Goal: Task Accomplishment & Management: Use online tool/utility

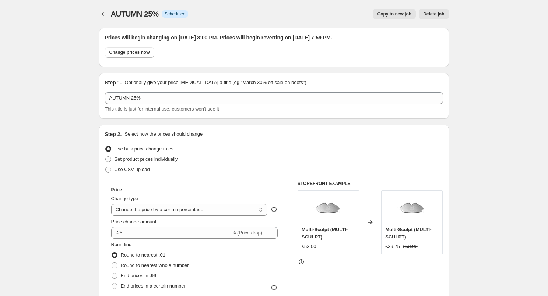
select select "percentage"
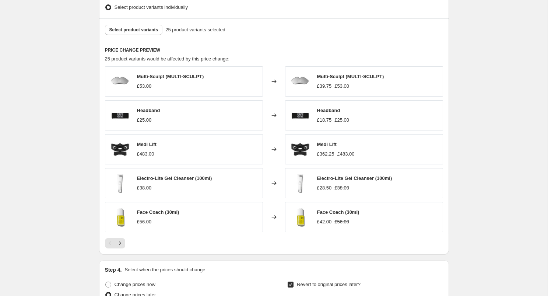
scroll to position [436, 0]
click at [120, 244] on icon "Next" at bounding box center [119, 242] width 7 height 7
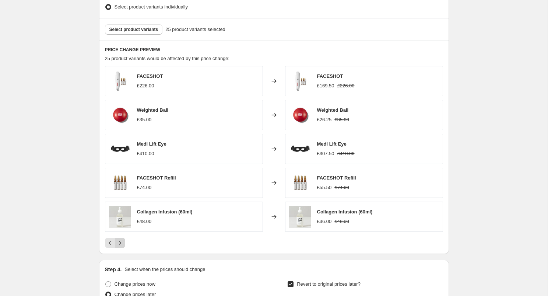
click at [120, 244] on icon "Next" at bounding box center [119, 242] width 7 height 7
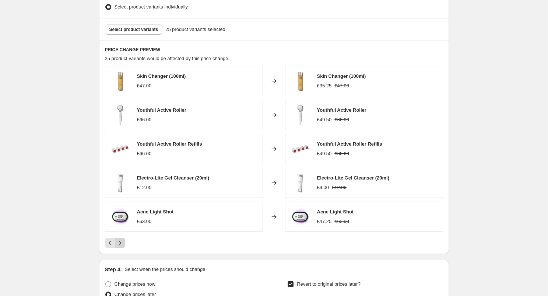
click at [120, 245] on icon "Next" at bounding box center [119, 242] width 7 height 7
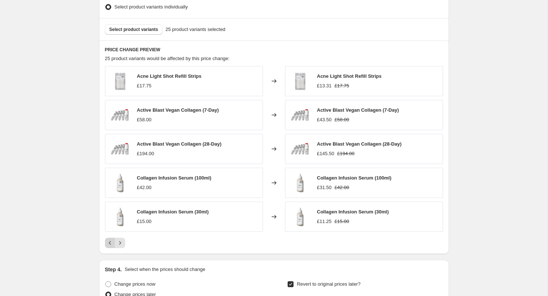
click at [105, 244] on button "Previous" at bounding box center [110, 243] width 10 height 10
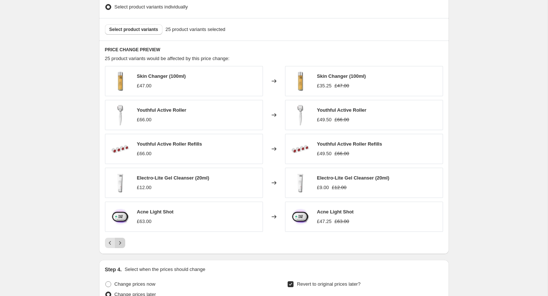
click at [123, 243] on icon "Next" at bounding box center [119, 242] width 7 height 7
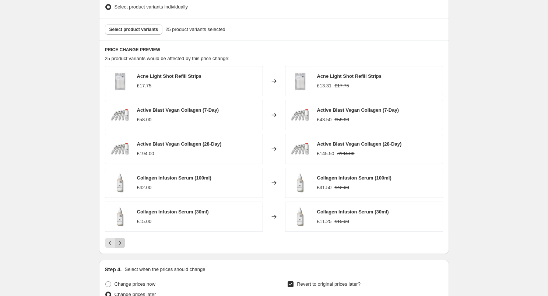
click at [123, 243] on icon "Next" at bounding box center [119, 242] width 7 height 7
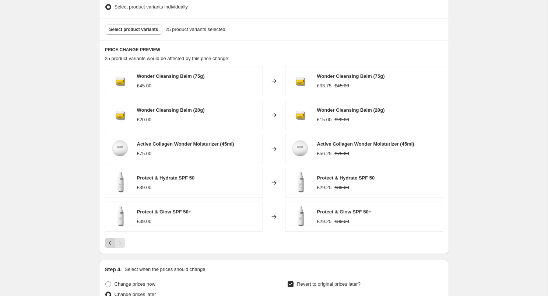
click at [108, 241] on icon "Previous" at bounding box center [109, 242] width 7 height 7
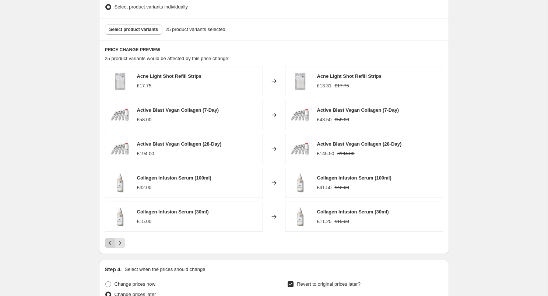
click at [108, 241] on icon "Previous" at bounding box center [109, 242] width 7 height 7
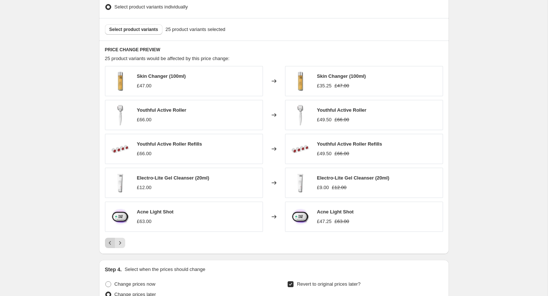
click at [108, 241] on icon "Previous" at bounding box center [109, 242] width 7 height 7
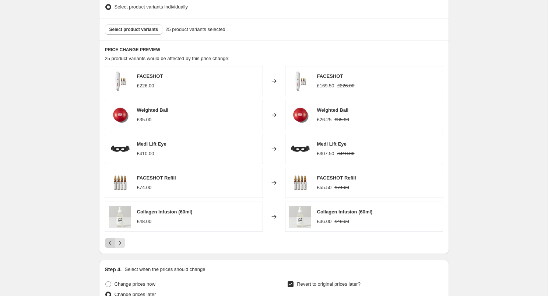
click at [108, 241] on icon "Previous" at bounding box center [109, 242] width 7 height 7
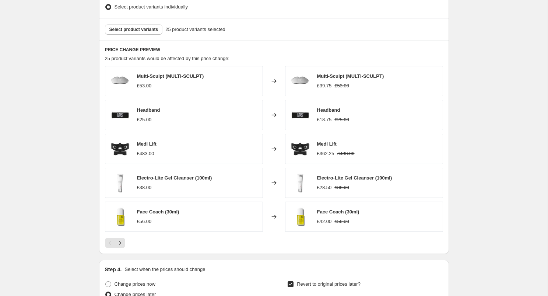
click at [121, 248] on div "PRICE CHANGE PREVIEW 25 product variants would be affected by this price change…" at bounding box center [274, 147] width 350 height 213
click at [120, 246] on icon "Next" at bounding box center [119, 242] width 7 height 7
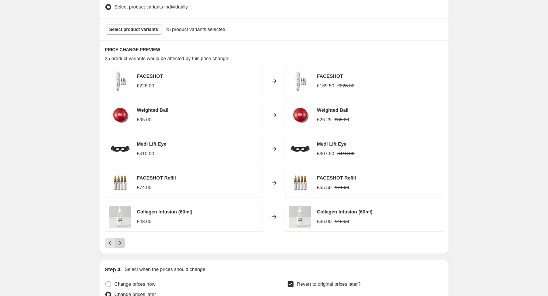
click at [120, 243] on icon "Next" at bounding box center [119, 242] width 7 height 7
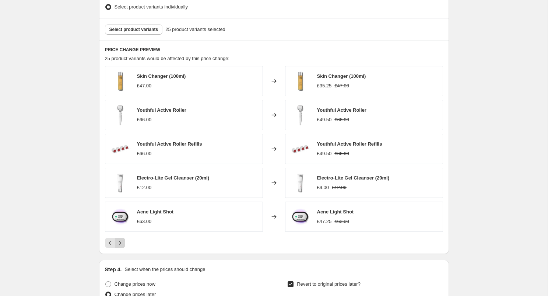
click at [120, 243] on icon "Next" at bounding box center [119, 242] width 7 height 7
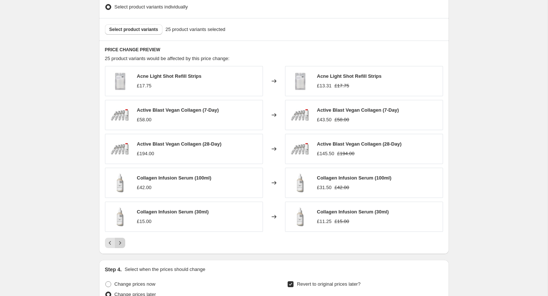
click at [120, 243] on icon "Next" at bounding box center [119, 242] width 7 height 7
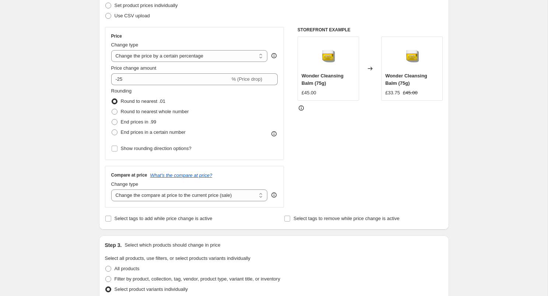
scroll to position [0, 0]
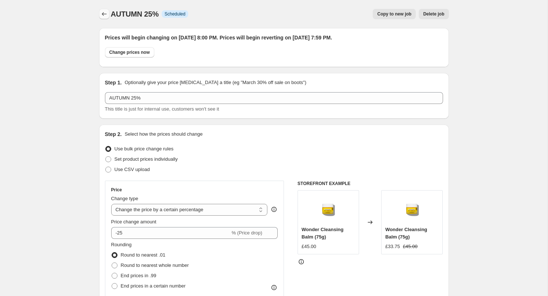
click at [104, 15] on icon "Price change jobs" at bounding box center [104, 13] width 7 height 7
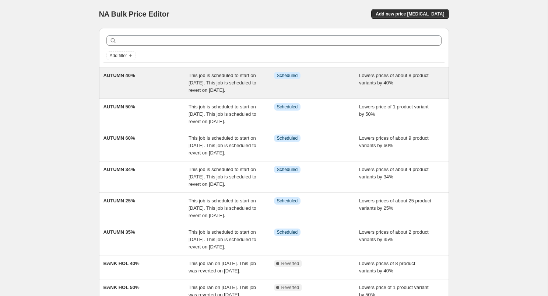
click at [376, 85] on div "Lowers prices of about 8 product variants by 40%" at bounding box center [401, 83] width 85 height 22
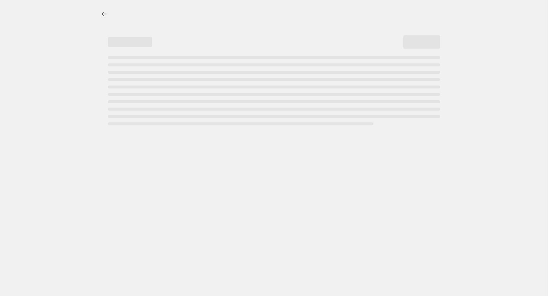
select select "percentage"
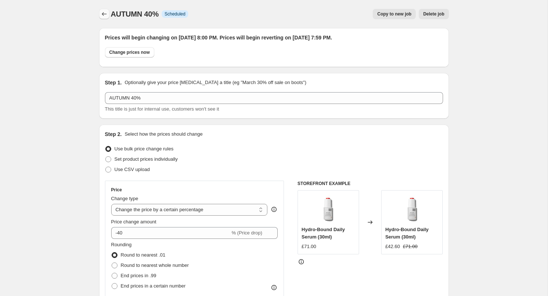
click at [104, 13] on icon "Price change jobs" at bounding box center [104, 13] width 7 height 7
